Goal: Obtain resource: Obtain resource

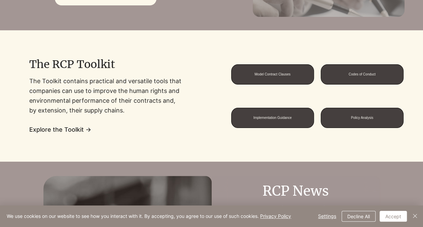
scroll to position [505, 0]
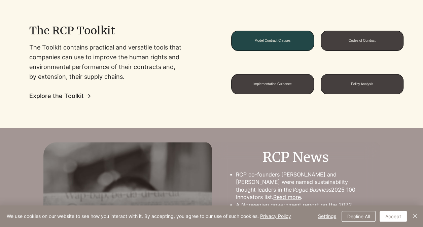
click at [254, 39] on span "Model Contract Clauses" at bounding box center [272, 41] width 36 height 4
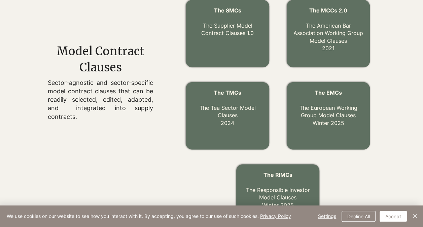
scroll to position [253, 0]
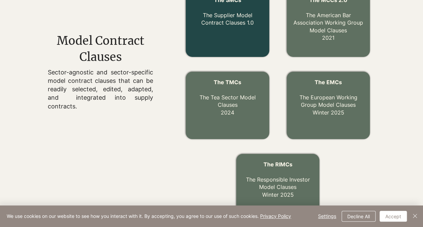
click at [223, 22] on link "The Supplier Model Contract Clauses 1.0" at bounding box center [227, 19] width 52 height 14
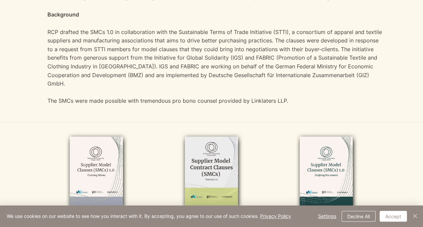
scroll to position [336, 0]
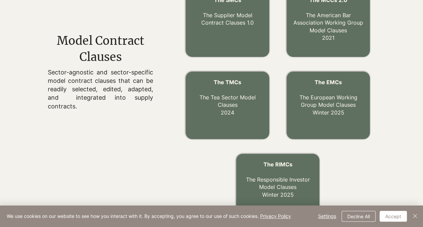
scroll to position [505, 0]
